Goal: Navigation & Orientation: Find specific page/section

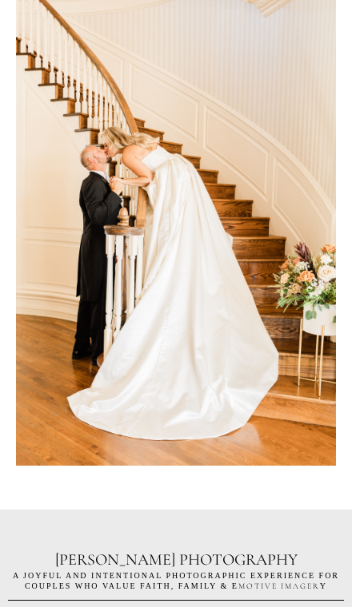
scroll to position [4520, 0]
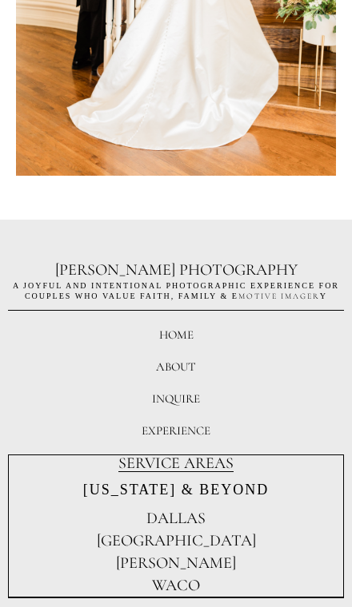
click at [166, 360] on div "ABOUT" at bounding box center [176, 367] width 40 height 14
click at [184, 360] on div "ABOUT" at bounding box center [176, 367] width 40 height 14
click at [88, 351] on div "ABOUT" at bounding box center [176, 367] width 336 height 32
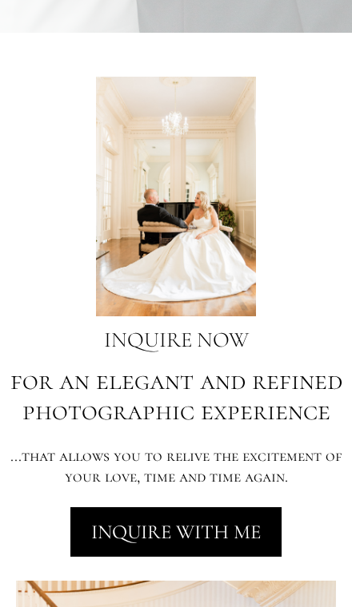
scroll to position [3635, 0]
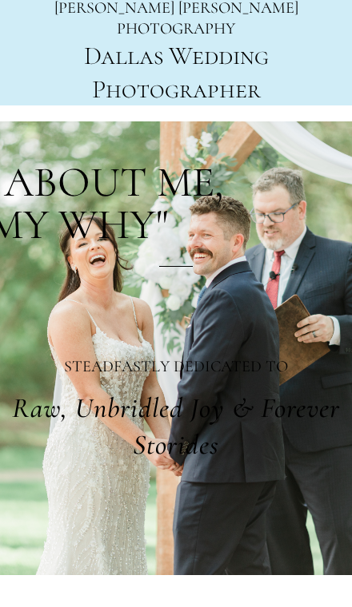
click at [40, 81] on h1 "Dallas Wedding Photographer" at bounding box center [176, 72] width 336 height 66
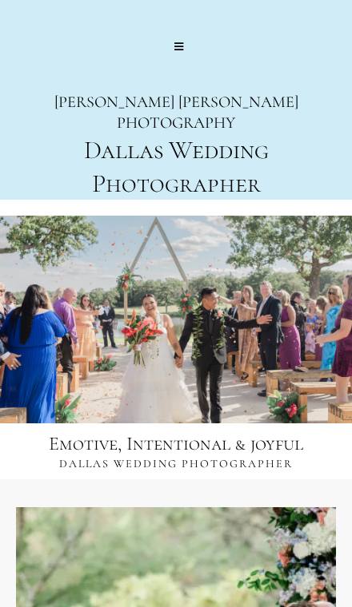
click at [179, 45] on span at bounding box center [178, 47] width 9 height 13
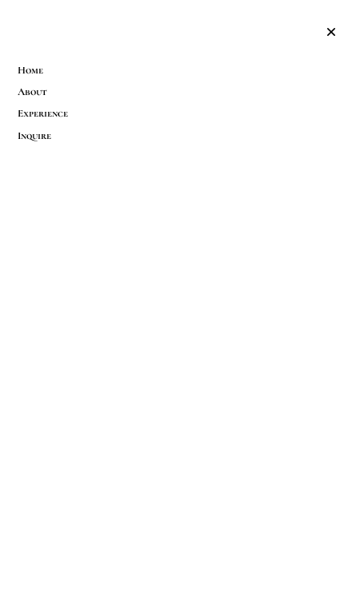
click at [324, 29] on icon "close" at bounding box center [331, 32] width 16 height 16
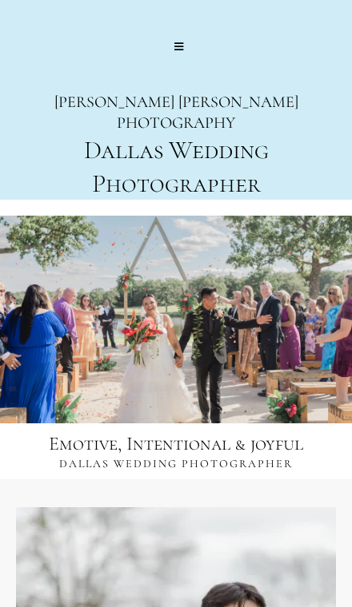
click at [170, 42] on div at bounding box center [176, 47] width 14 height 14
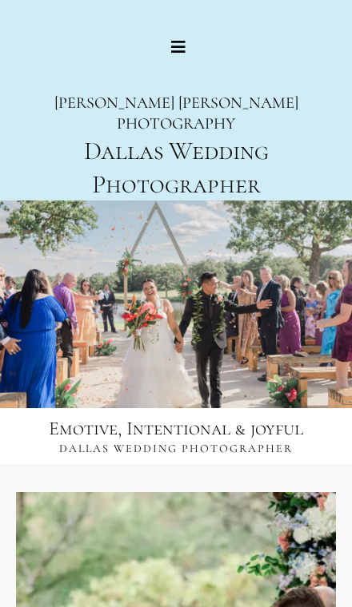
click at [181, 45] on span at bounding box center [178, 47] width 14 height 19
